Goal: Navigation & Orientation: Find specific page/section

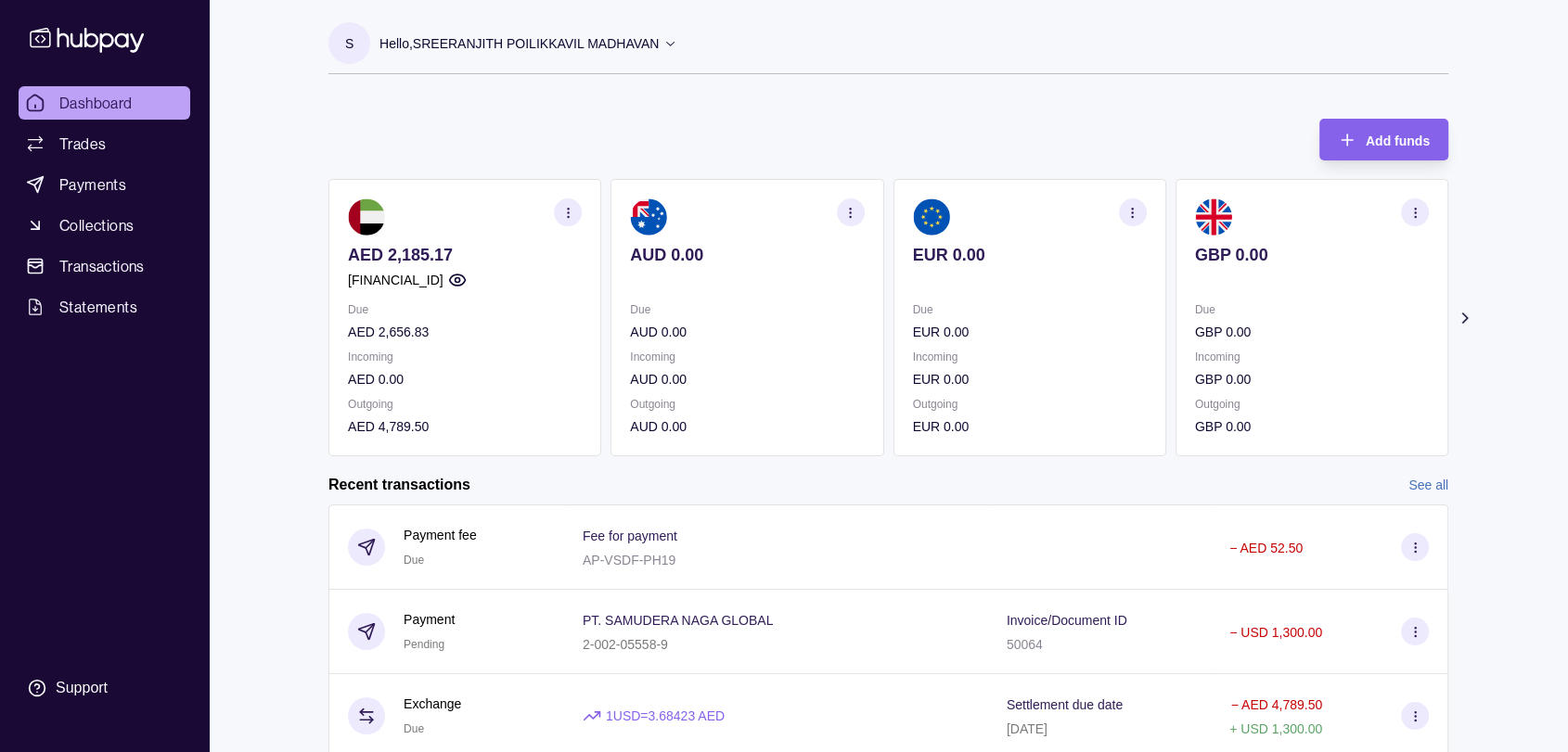
click at [459, 279] on circle "button" at bounding box center [456, 280] width 5 height 5
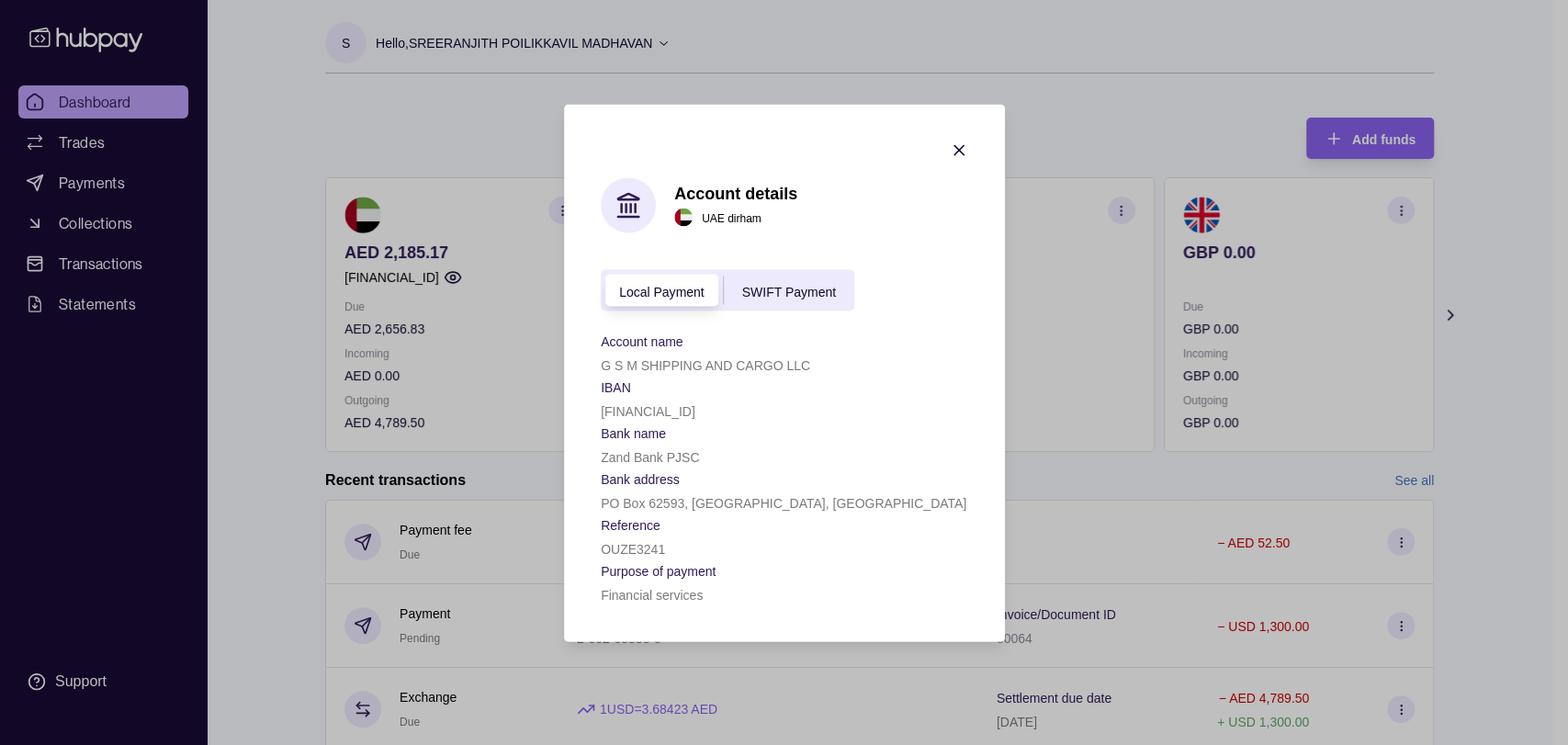
click at [950, 146] on icon "button" at bounding box center [959, 149] width 18 height 18
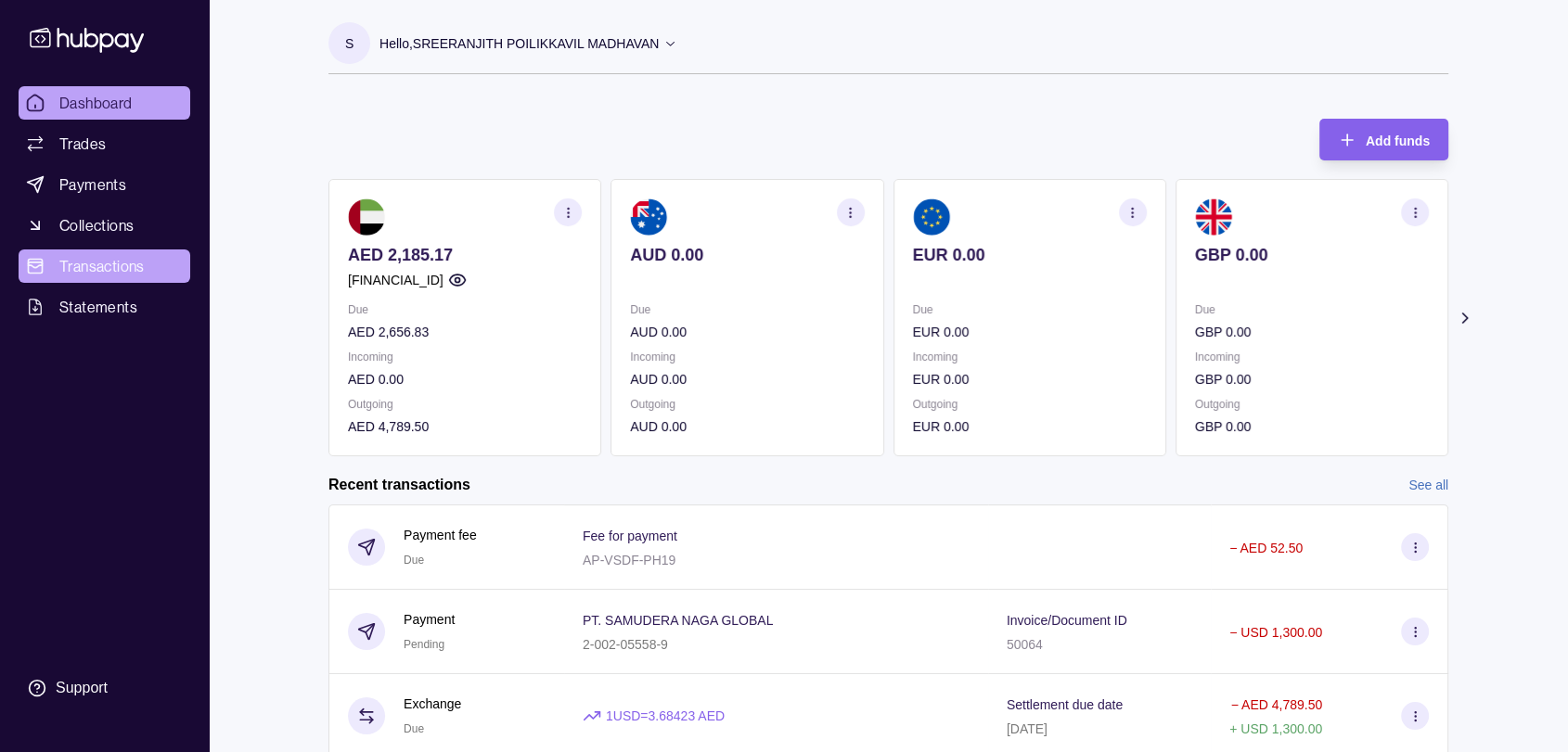
click at [124, 270] on span "Transactions" at bounding box center [102, 266] width 86 height 22
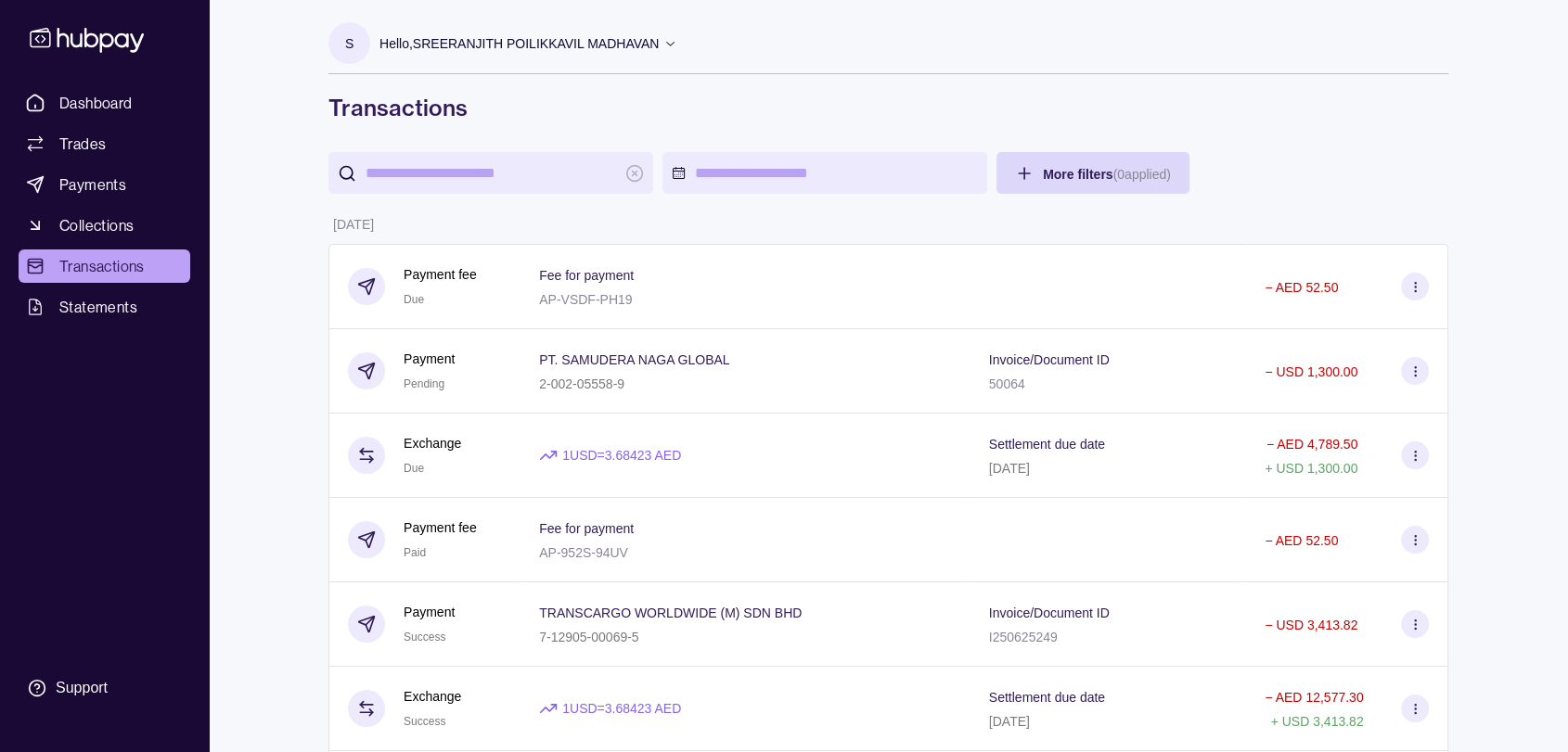
click at [109, 82] on div "Dashboard Trades Payments Collections Transactions Statements Support" at bounding box center [104, 376] width 209 height 752
click at [108, 99] on span "Dashboard" at bounding box center [96, 103] width 74 height 22
